Goal: Check status: Check status

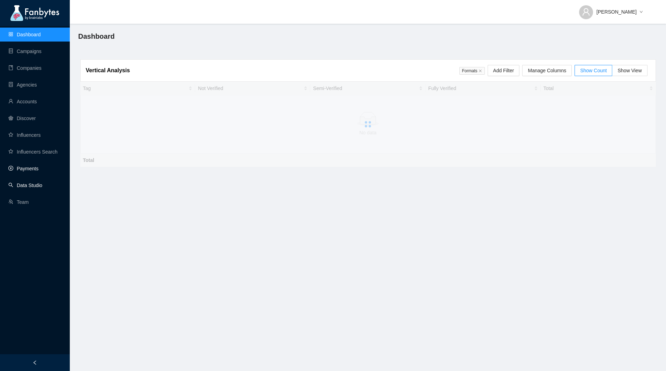
click at [27, 171] on link "Payments" at bounding box center [23, 169] width 30 height 6
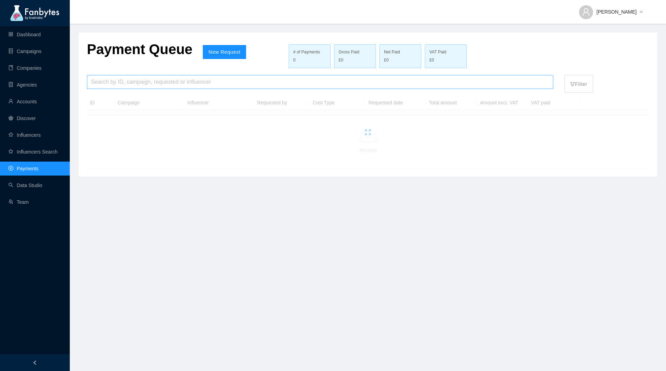
click at [115, 83] on input "search" at bounding box center [320, 81] width 458 height 13
type input "*****"
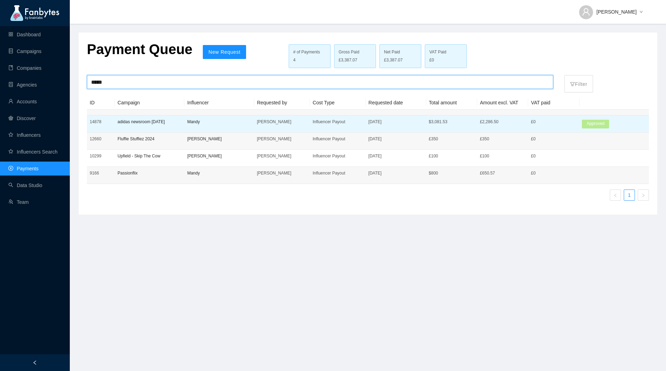
click at [198, 125] on p "Mandy" at bounding box center [219, 121] width 64 height 7
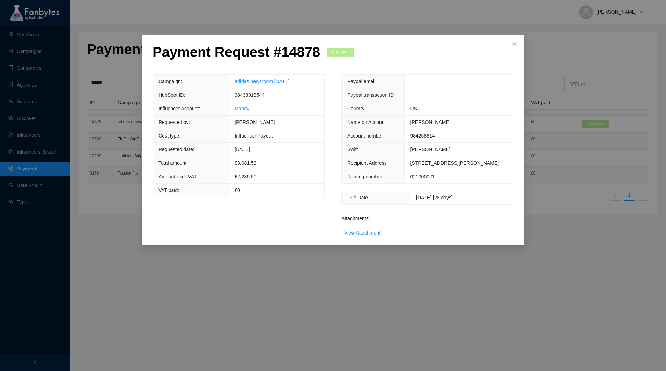
click at [416, 200] on span "[DATE] [28 days]" at bounding box center [434, 198] width 37 height 6
click at [515, 49] on span "Close" at bounding box center [514, 44] width 19 height 19
